Goal: Transaction & Acquisition: Purchase product/service

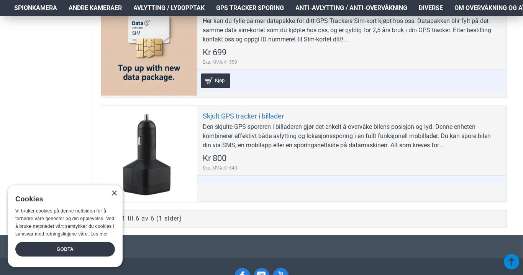
scroll to position [720, 0]
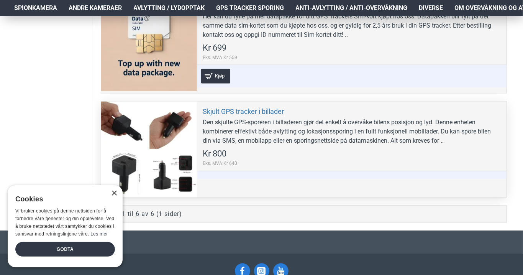
click at [389, 126] on div "Den skjulte GPS-sporeren i billaderen gjør det enkelt å overvåke bilens posisjo…" at bounding box center [352, 132] width 298 height 28
click at [476, 157] on div "Skjult GPS tracker i billader Den skjulte GPS-sporeren i billaderen gjør det en…" at bounding box center [352, 143] width 310 height 83
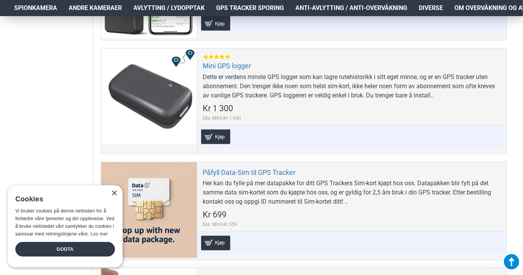
scroll to position [554, 0]
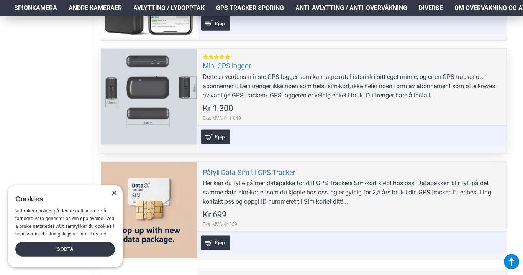
click at [174, 103] on div at bounding box center [149, 97] width 96 height 96
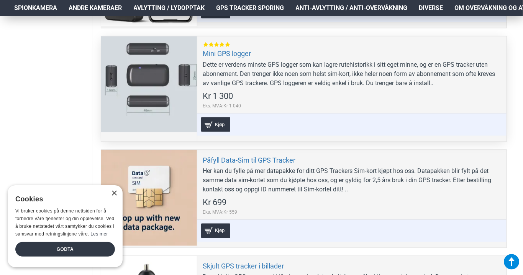
scroll to position [578, 0]
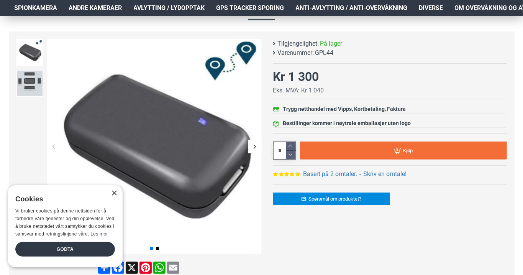
scroll to position [93, 0]
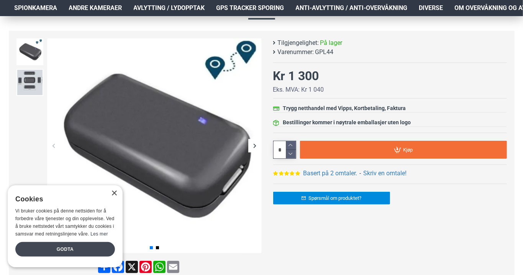
click at [65, 243] on div "Godta" at bounding box center [65, 249] width 100 height 15
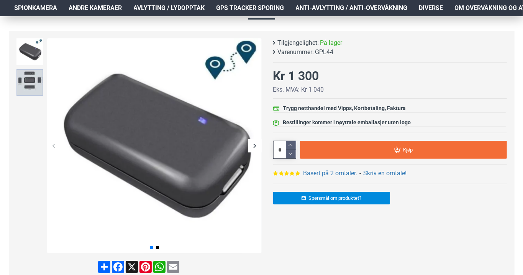
click at [34, 84] on img at bounding box center [29, 82] width 27 height 27
click at [255, 144] on div "Next slide" at bounding box center [254, 145] width 13 height 13
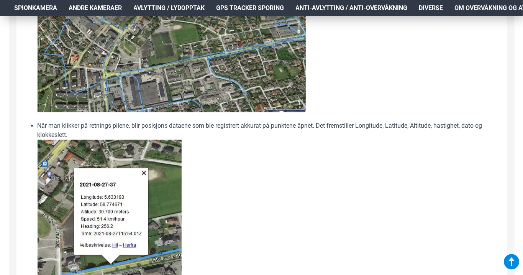
scroll to position [1047, 0]
